Goal: Information Seeking & Learning: Learn about a topic

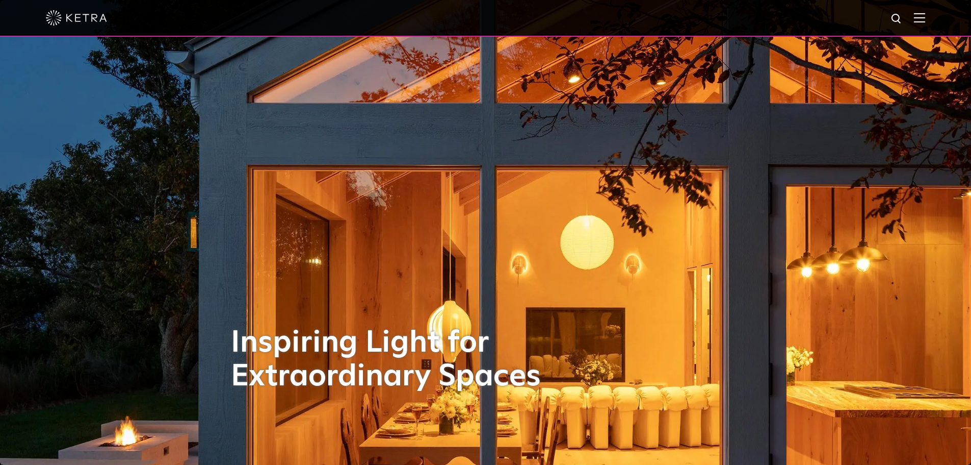
click at [480, 13] on img at bounding box center [919, 18] width 11 height 10
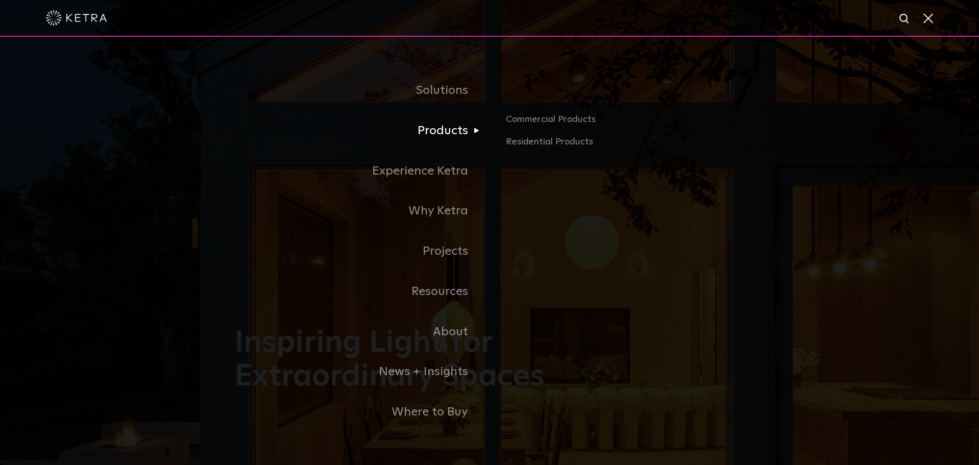
click at [459, 134] on link "Products" at bounding box center [362, 131] width 255 height 40
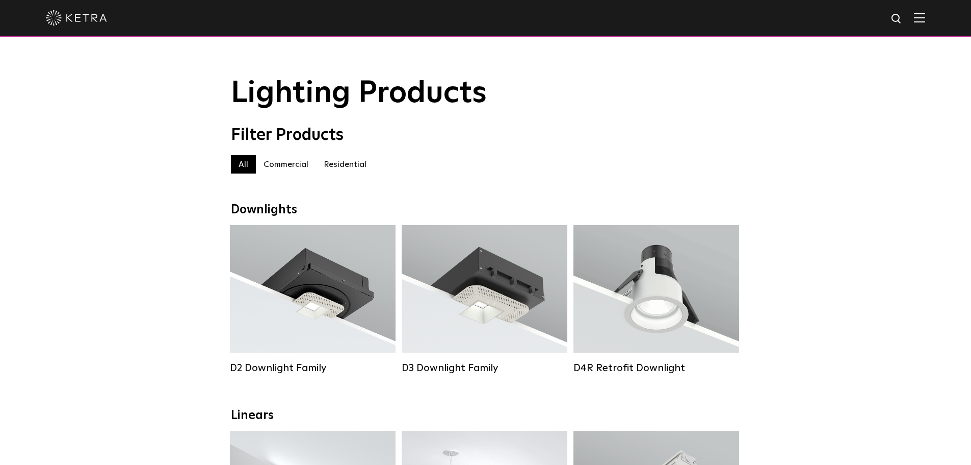
click at [359, 167] on label "Residential" at bounding box center [345, 164] width 58 height 18
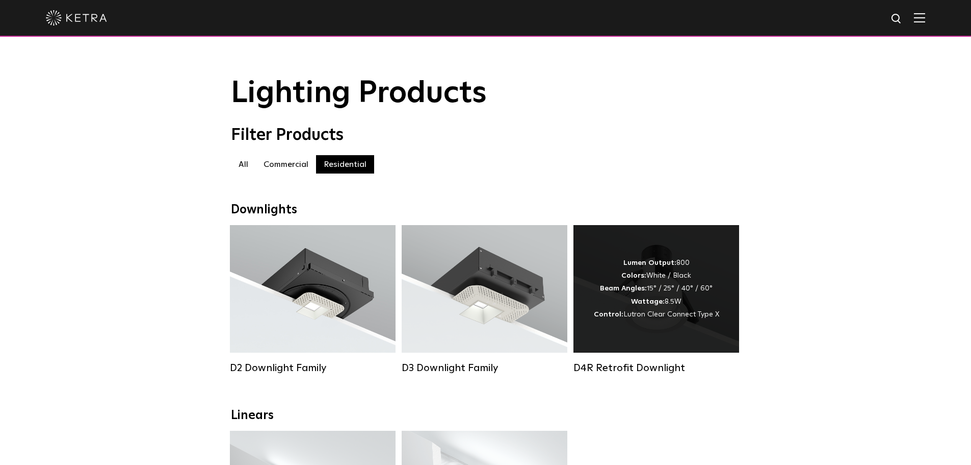
click at [642, 250] on div "Lumen Output: 800 Colors: White / Black Beam Angles: 15° / 25° / 40° / 60° Watt…" at bounding box center [657, 288] width 166 height 127
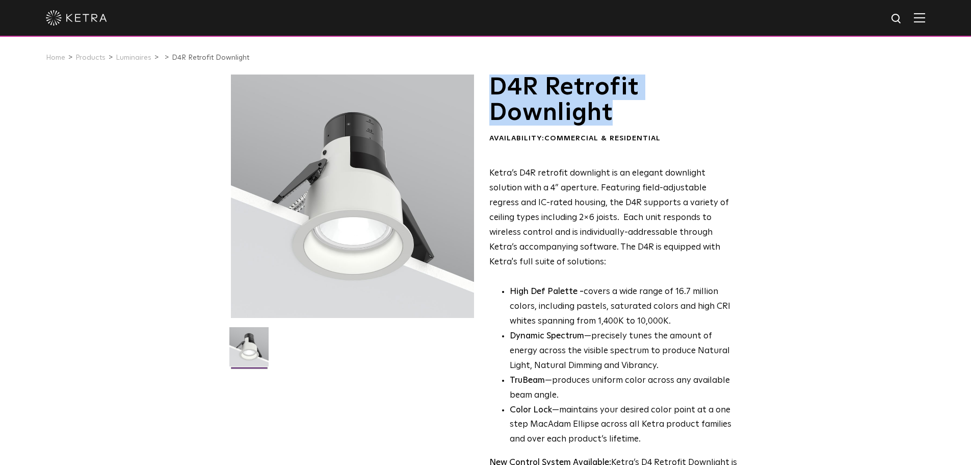
drag, startPoint x: 619, startPoint y: 116, endPoint x: 488, endPoint y: 93, distance: 133.0
click at [491, 92] on h1 "D4R Retrofit Downlight" at bounding box center [613, 99] width 248 height 51
copy h1 "D4R Retrofit Downlight"
